Goal: Task Accomplishment & Management: Complete application form

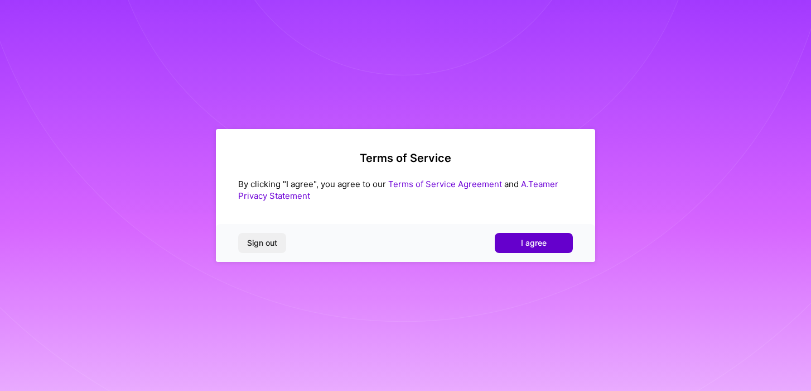
click at [538, 236] on button "I agree" at bounding box center [534, 243] width 78 height 20
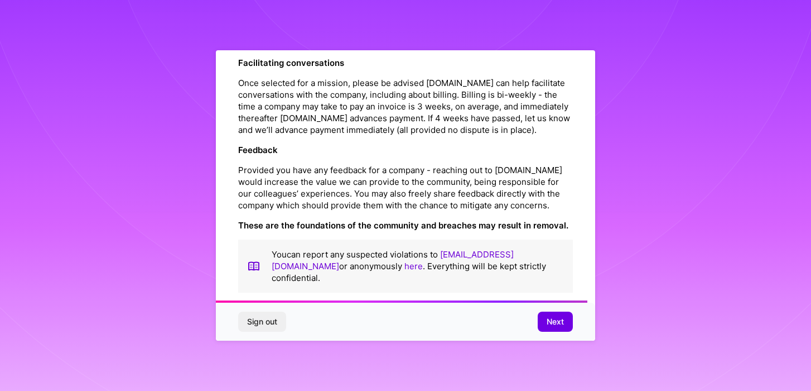
scroll to position [1265, 0]
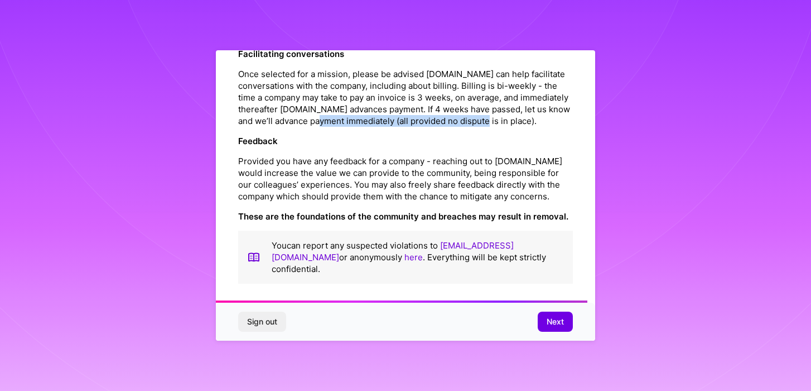
drag, startPoint x: 560, startPoint y: 145, endPoint x: 367, endPoint y: 147, distance: 193.1
click at [408, 146] on div "Platform Code of Conduct This is the [DOMAIN_NAME] Platform Code of Conduct! We…" at bounding box center [405, 195] width 379 height 290
click at [356, 127] on p "Once selected for a mission, please be advised [DOMAIN_NAME] can help facilitat…" at bounding box center [405, 97] width 335 height 59
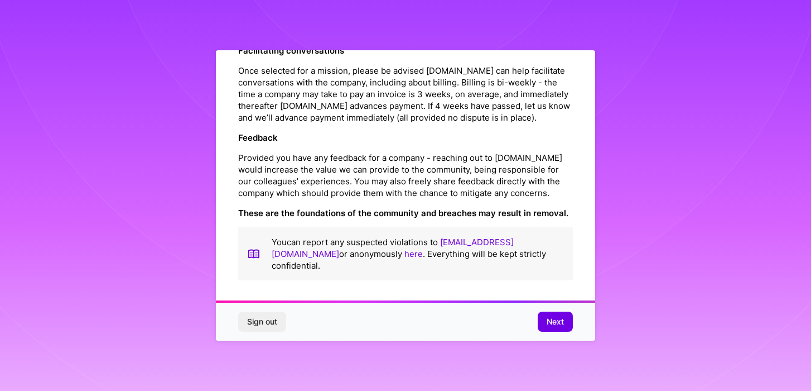
scroll to position [1292, 0]
click at [562, 322] on span "Next" at bounding box center [555, 321] width 17 height 11
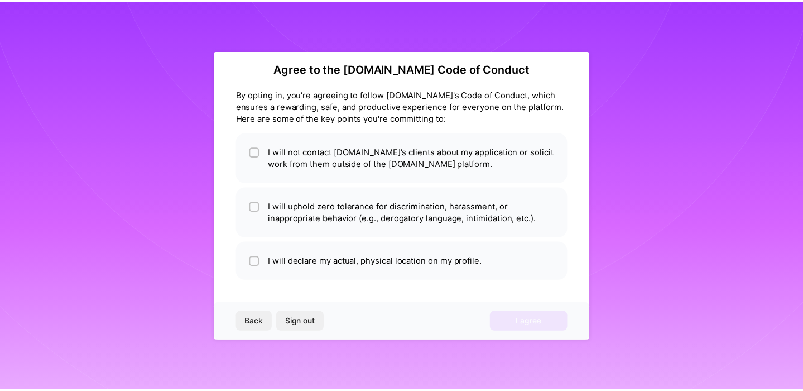
scroll to position [11, 0]
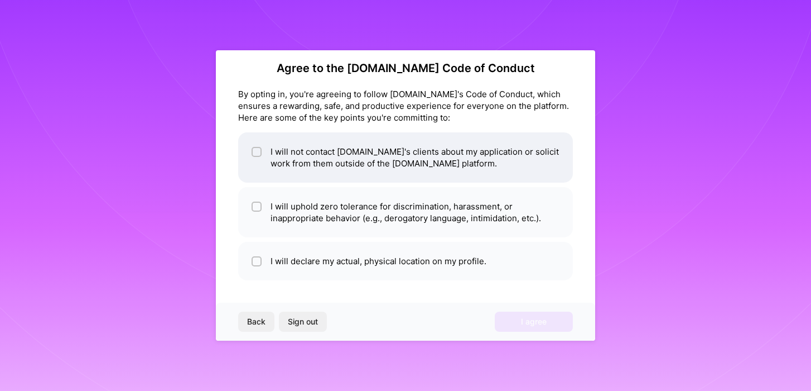
click at [304, 151] on li "I will not contact [DOMAIN_NAME]'s clients about my application or solicit work…" at bounding box center [405, 157] width 335 height 50
checkbox input "true"
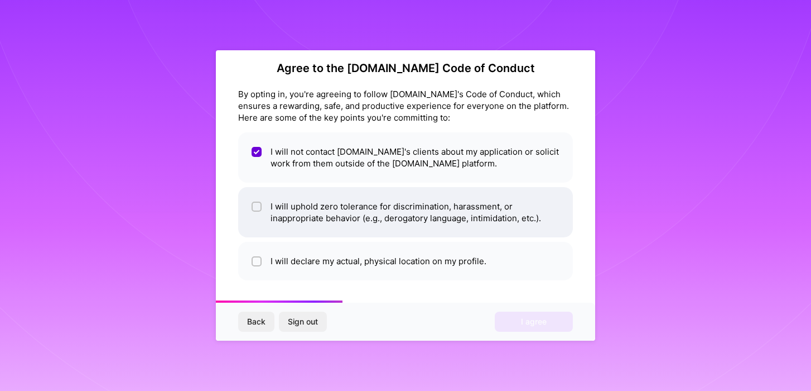
click at [297, 213] on li "I will uphold zero tolerance for discrimination, harassment, or inappropriate b…" at bounding box center [405, 212] width 335 height 50
checkbox input "true"
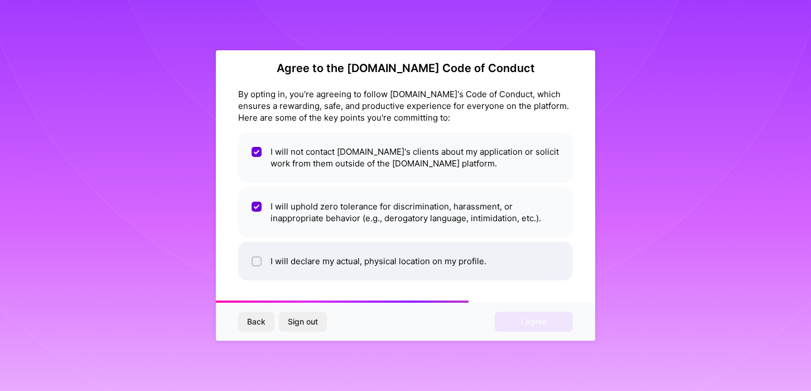
click at [308, 261] on li "I will declare my actual, physical location on my profile." at bounding box center [405, 261] width 335 height 39
checkbox input "true"
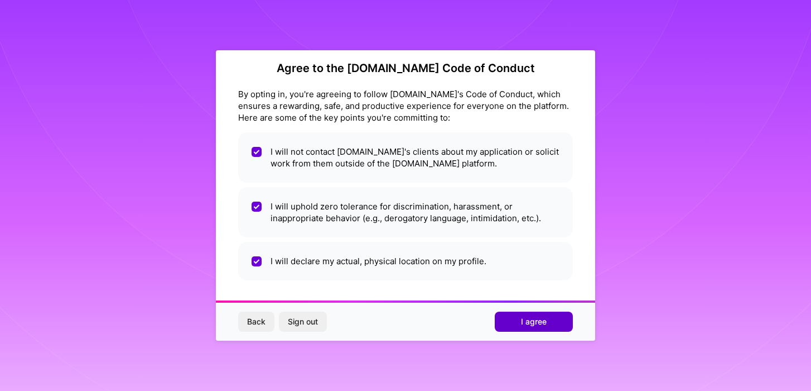
click at [542, 323] on span "I agree" at bounding box center [534, 321] width 26 height 11
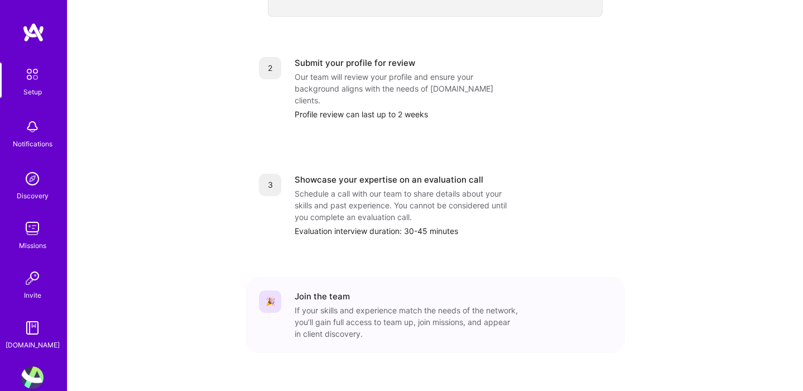
scroll to position [455, 0]
